Goal: Information Seeking & Learning: Find specific fact

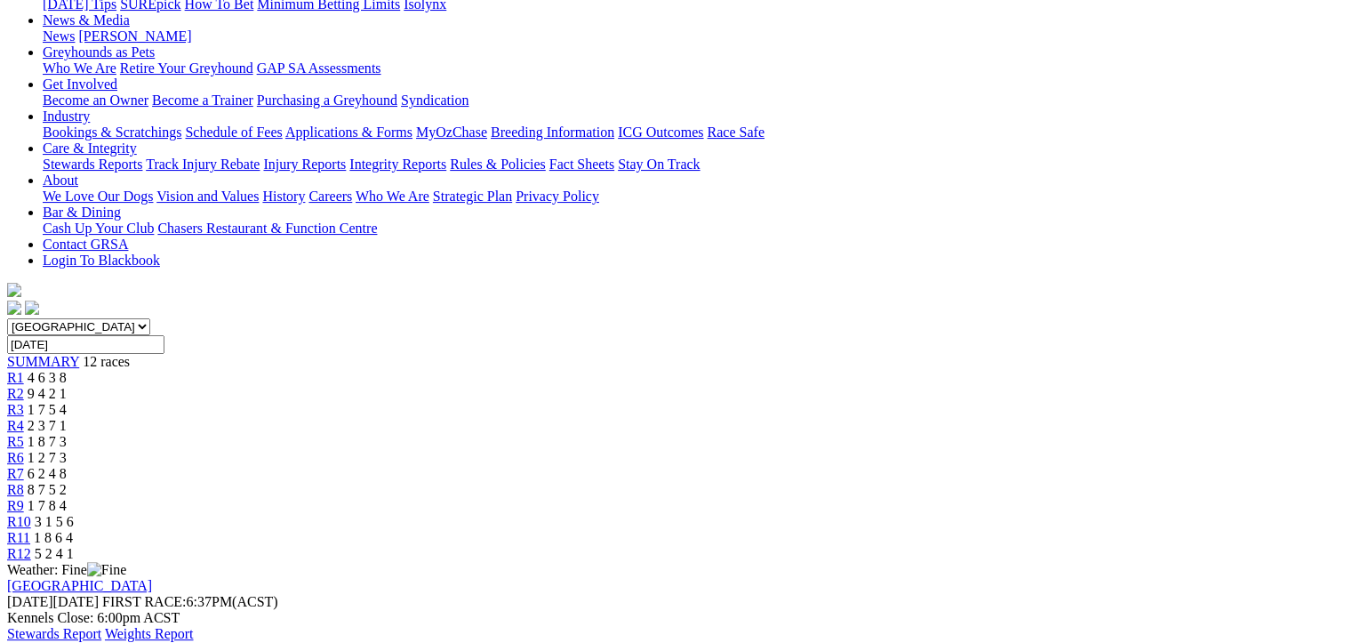
scroll to position [444, 0]
